Goal: Information Seeking & Learning: Learn about a topic

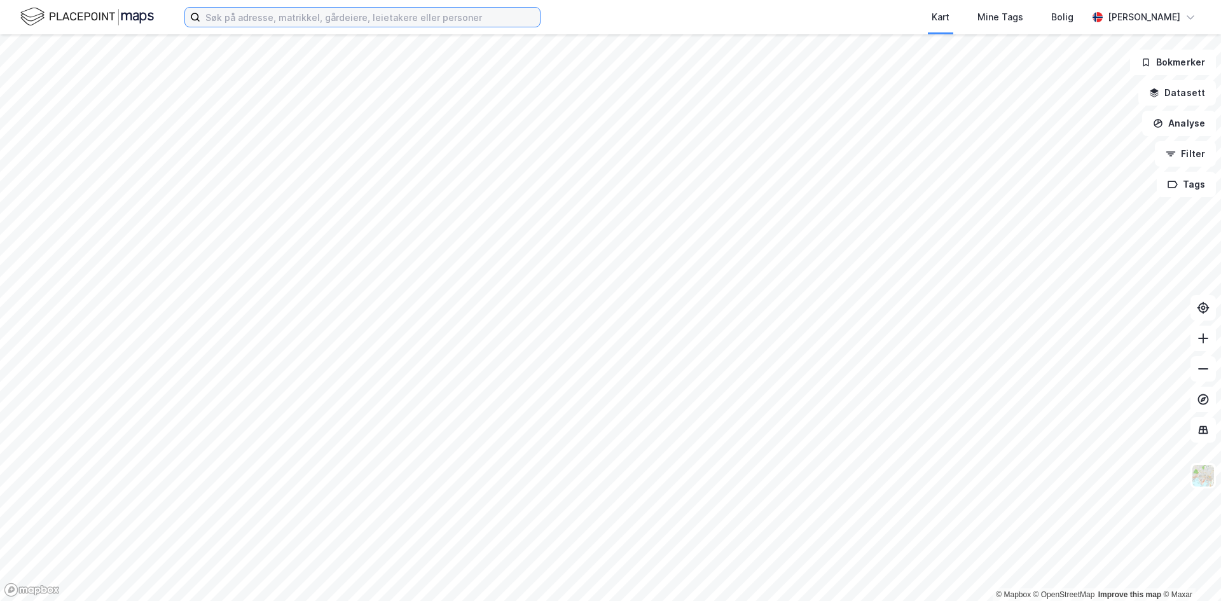
click at [261, 20] on input at bounding box center [370, 17] width 340 height 19
paste input "Galeasen 5"
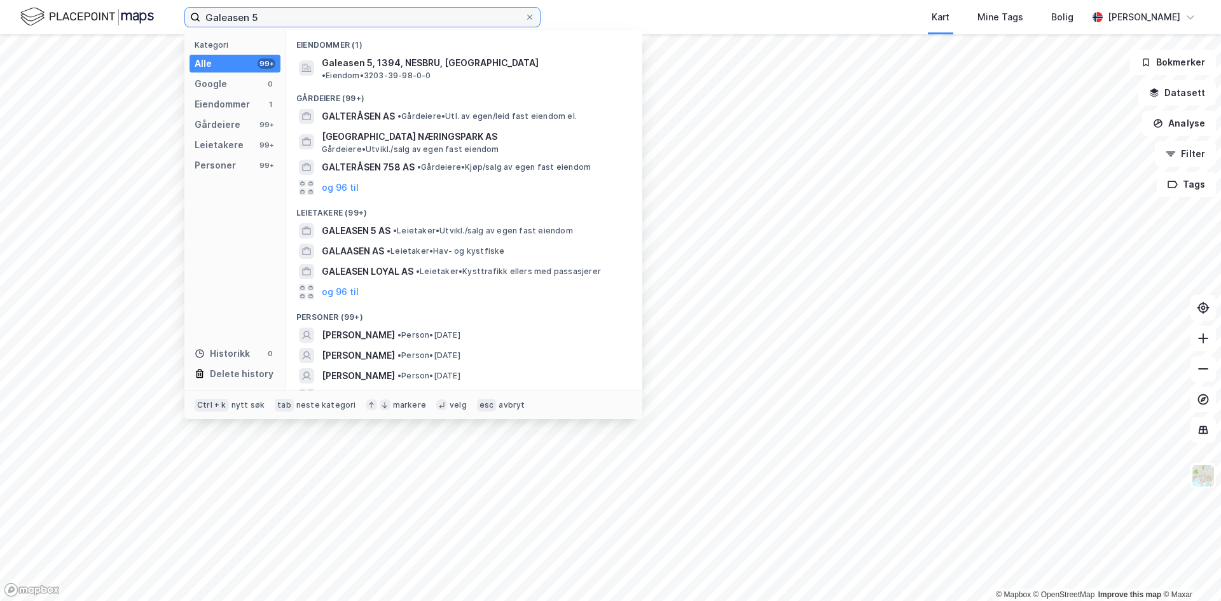
type input "Galeasen 5"
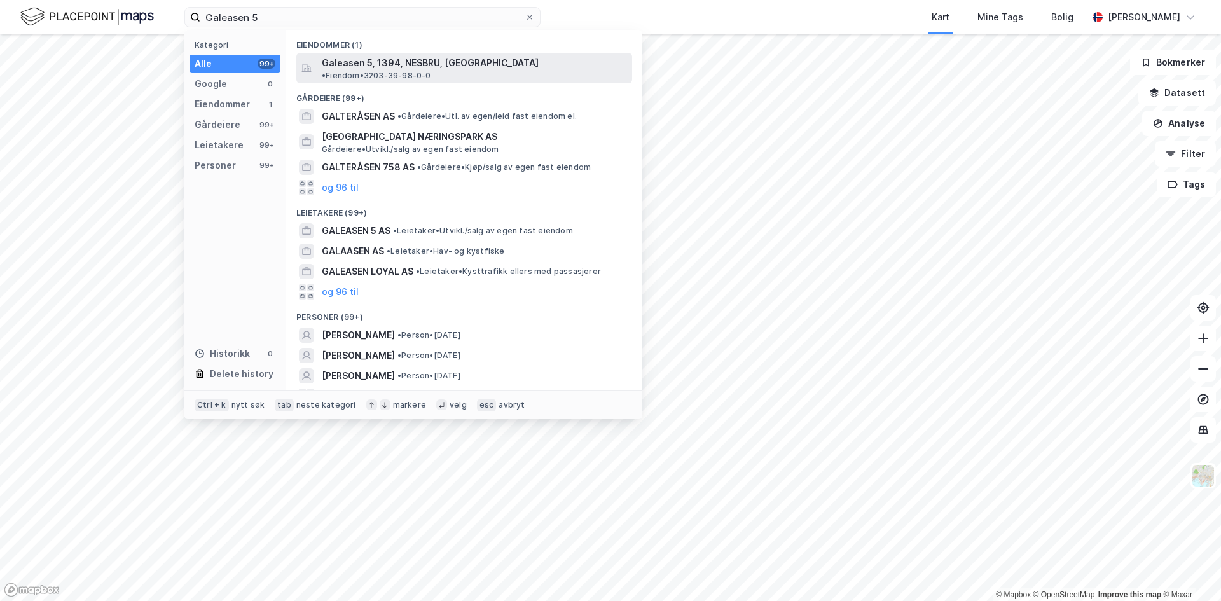
click at [418, 64] on span "Galeasen 5, 1394, NESBRU, [GEOGRAPHIC_DATA]" at bounding box center [430, 62] width 217 height 15
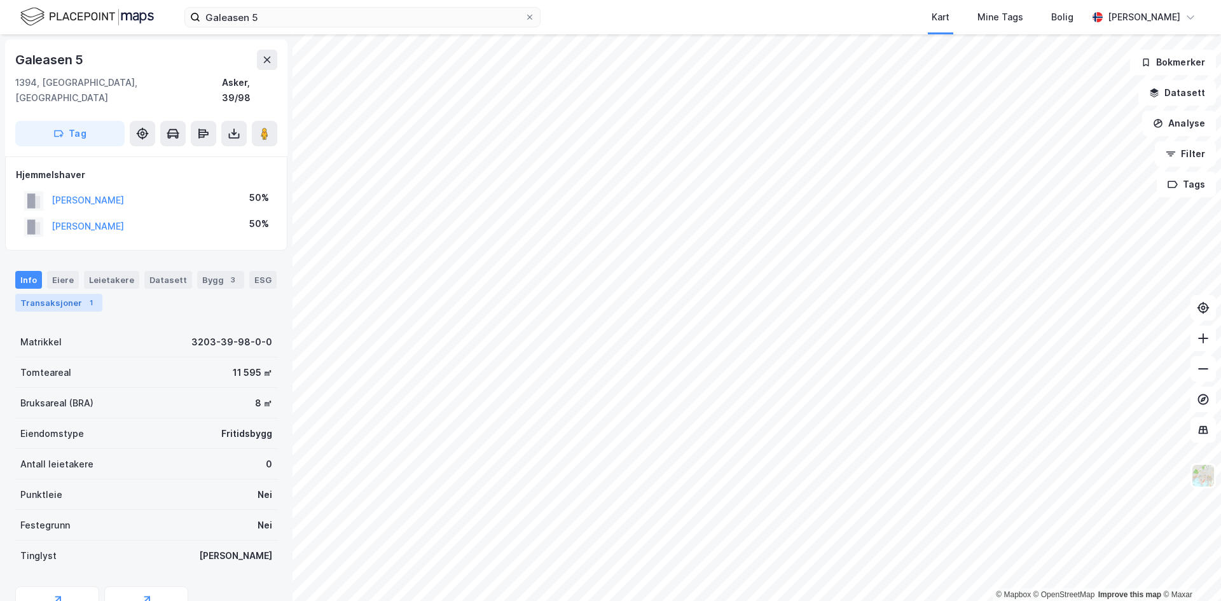
click at [63, 294] on div "Transaksjoner 1" at bounding box center [58, 303] width 87 height 18
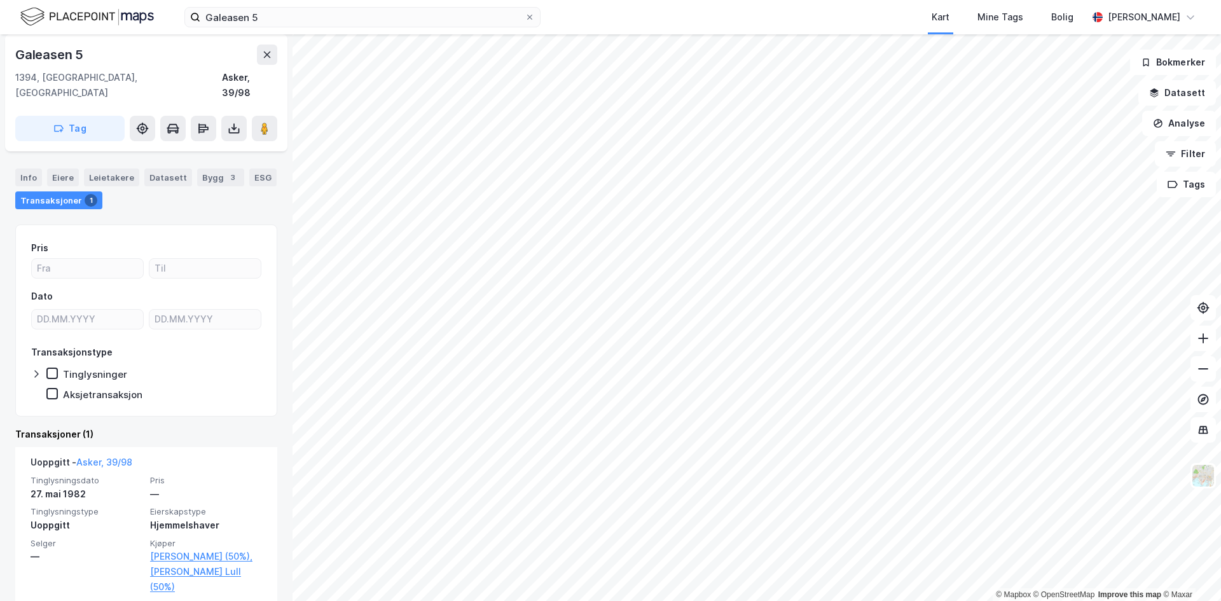
scroll to position [104, 0]
